Goal: Find specific page/section: Find specific page/section

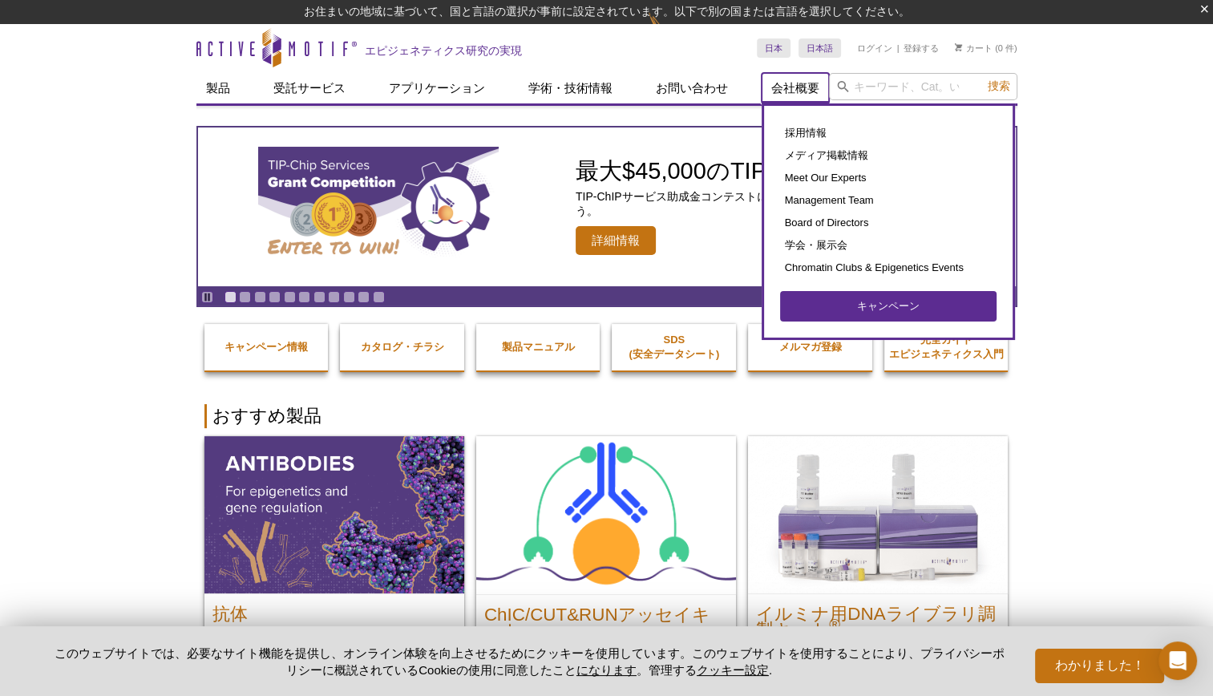
click at [804, 94] on link "会社概要" at bounding box center [795, 88] width 67 height 30
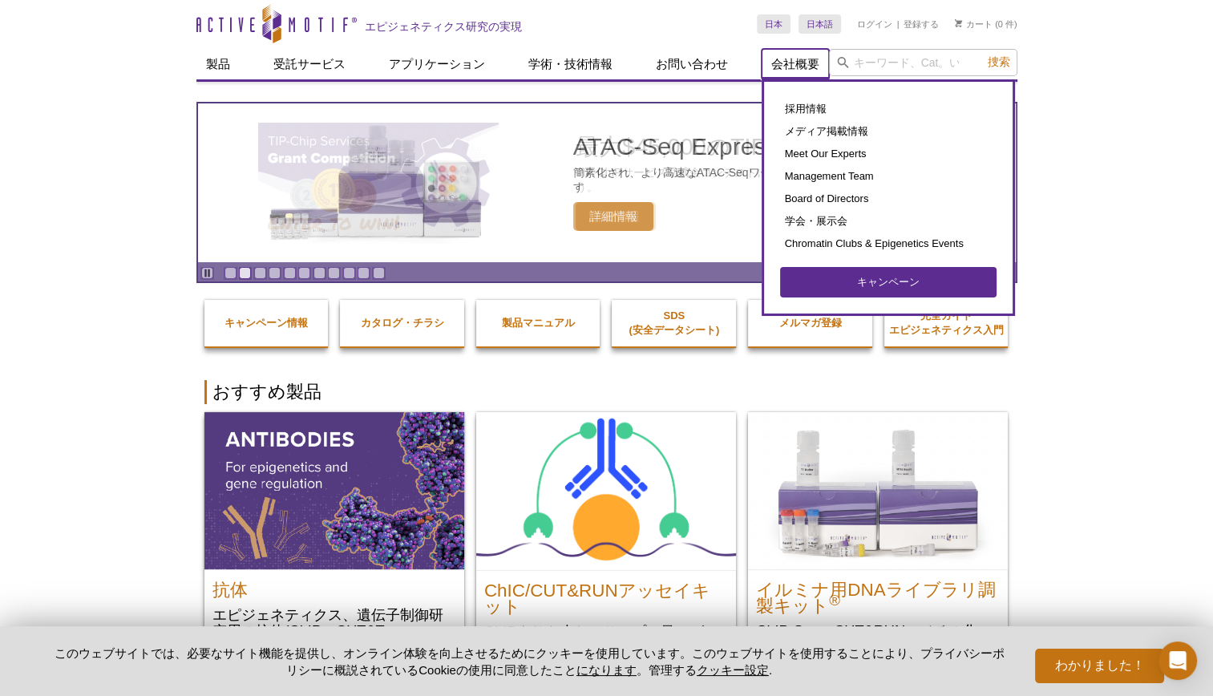
click at [810, 66] on link "会社概要" at bounding box center [795, 64] width 67 height 30
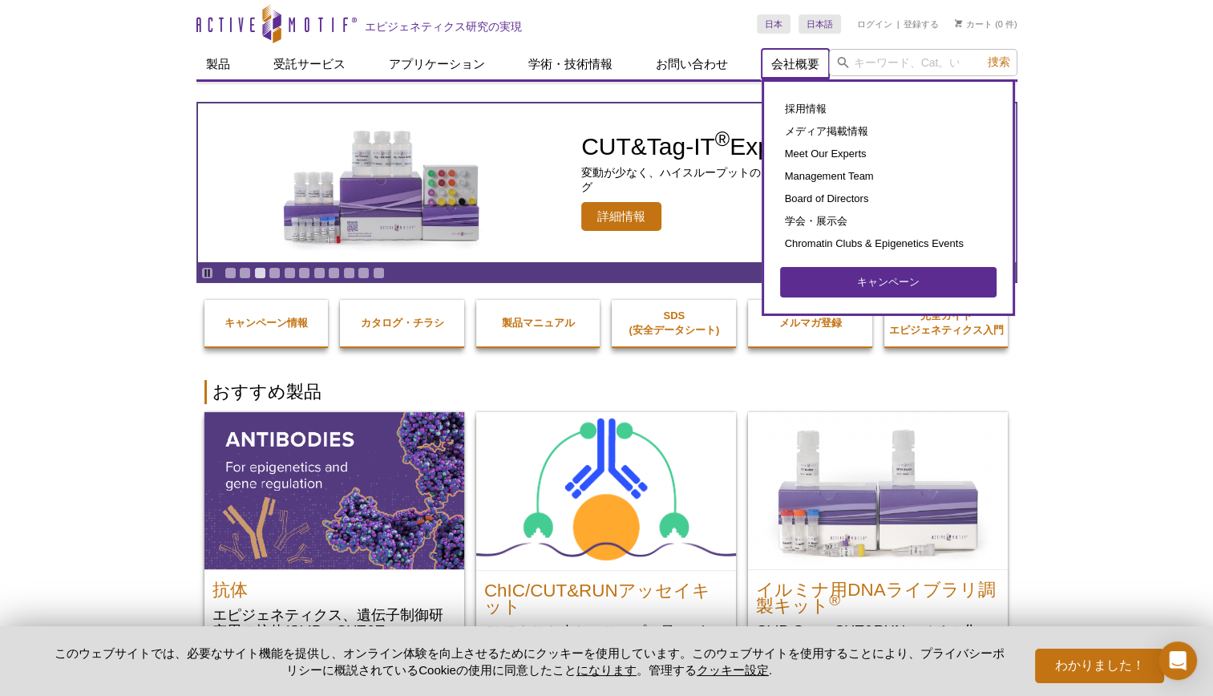
click at [796, 52] on link "会社概要" at bounding box center [795, 64] width 67 height 30
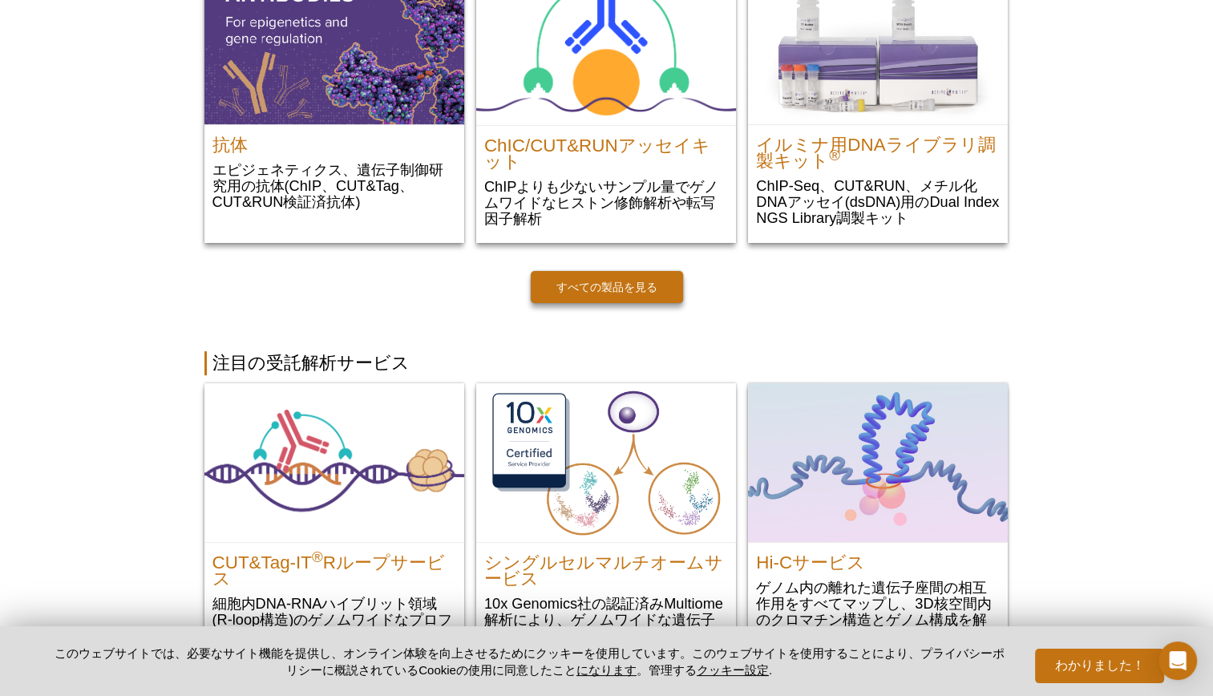
scroll to position [561, 0]
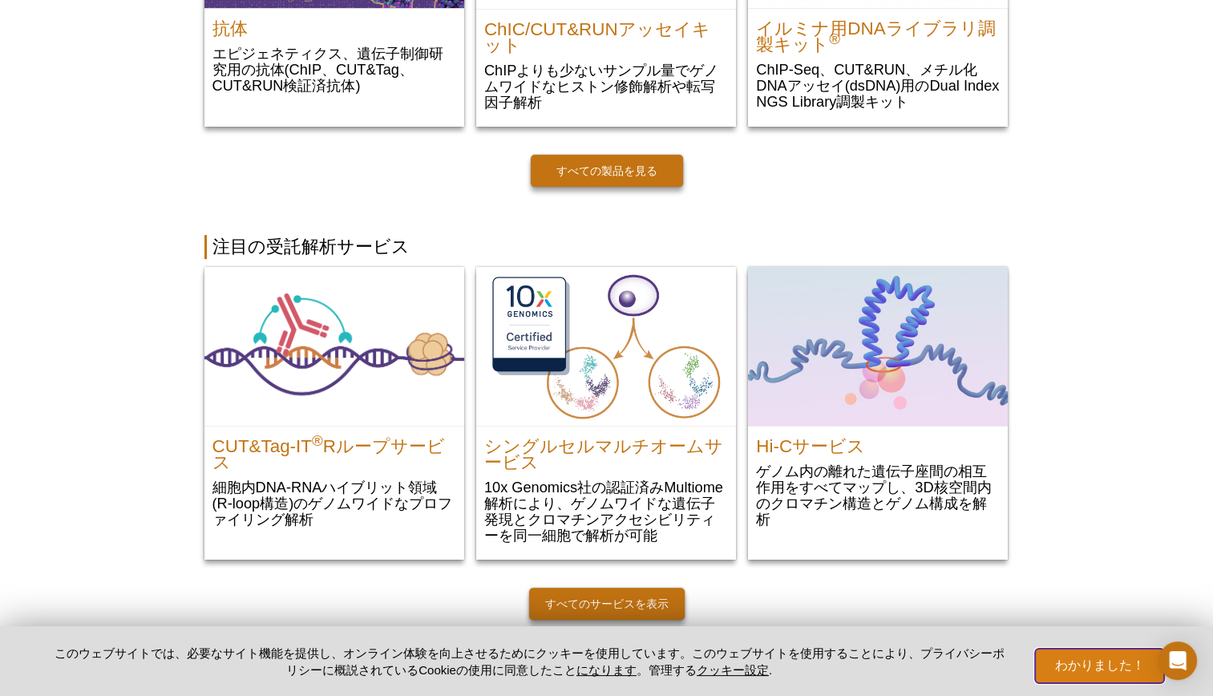
click at [1113, 673] on button "わかりました！" at bounding box center [1099, 666] width 128 height 34
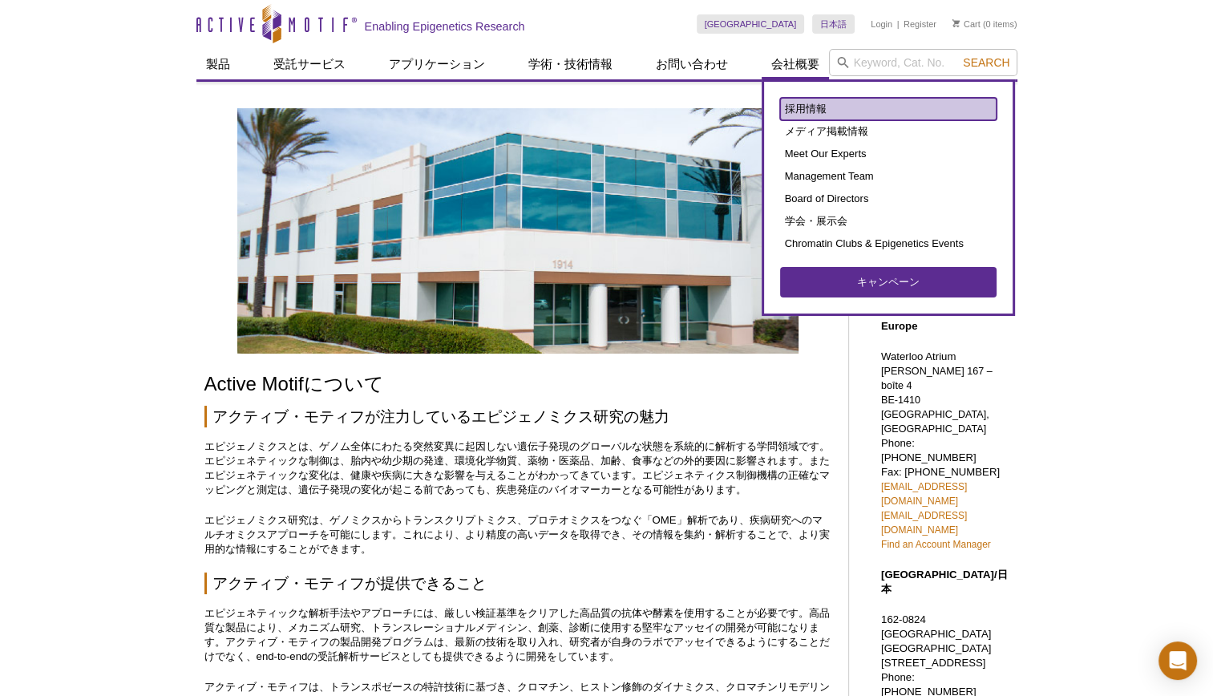
click at [816, 103] on link "採用情報" at bounding box center [888, 109] width 217 height 22
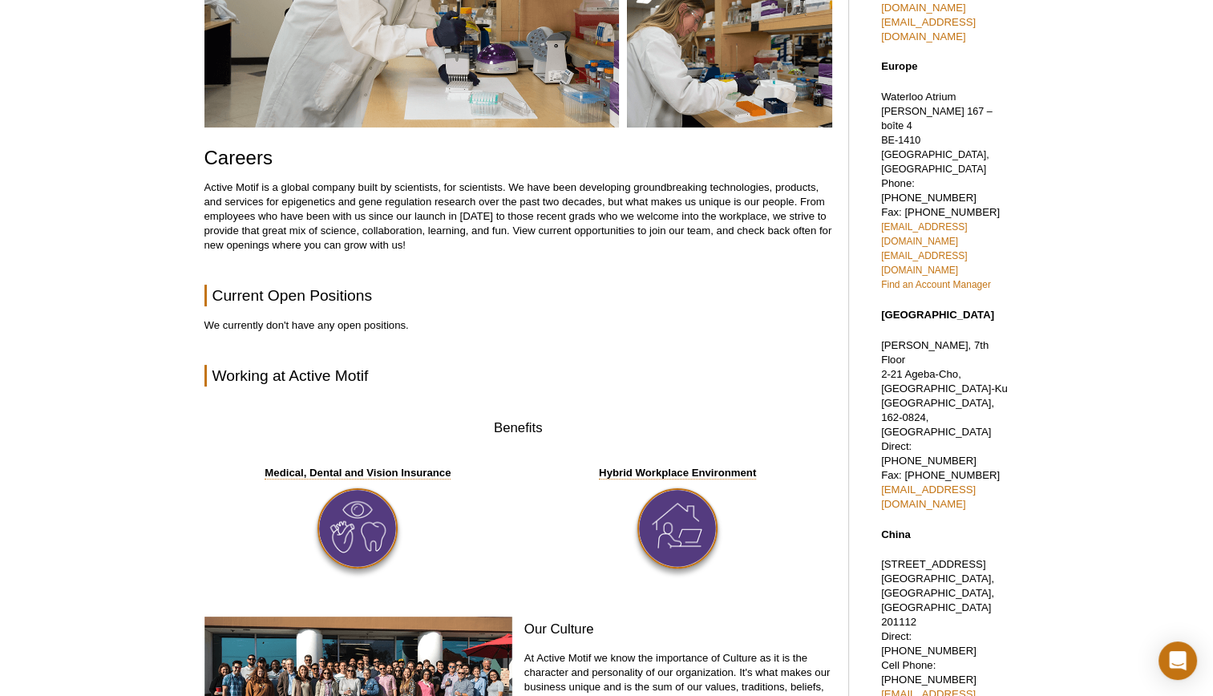
scroll to position [231, 0]
